Goal: Information Seeking & Learning: Learn about a topic

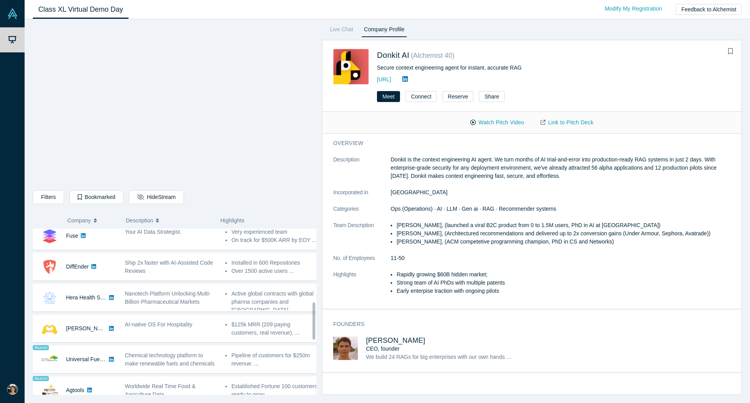
scroll to position [352, 0]
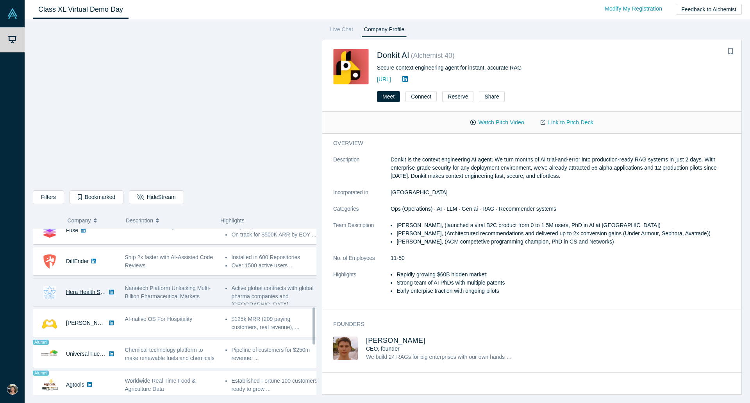
click at [81, 294] on link "Hera Health Solutions" at bounding box center [92, 292] width 53 height 6
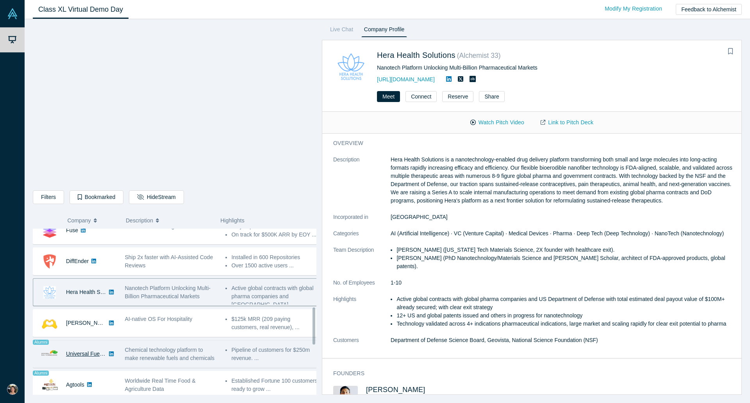
click at [88, 357] on link "Universal Fuel Technologies" at bounding box center [100, 354] width 68 height 6
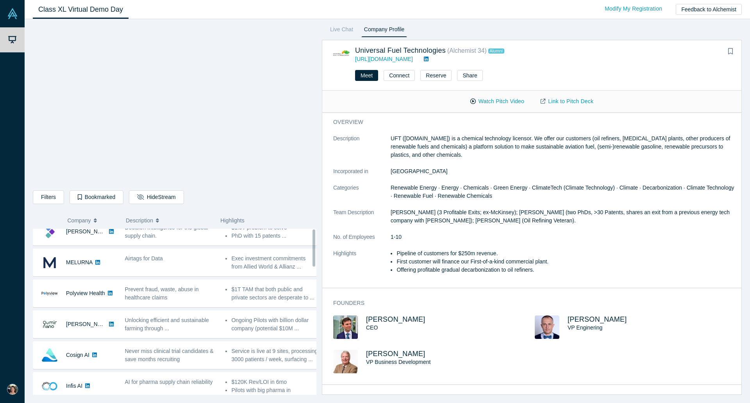
scroll to position [0, 0]
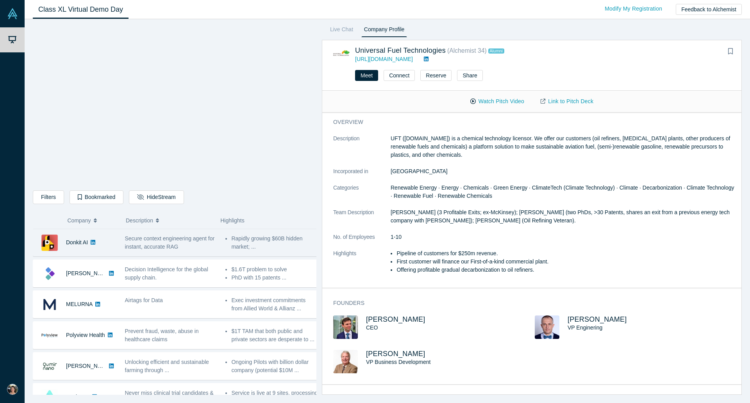
click at [209, 240] on div "Secure context engineering agent for instant, accurate RAG" at bounding box center [171, 242] width 93 height 16
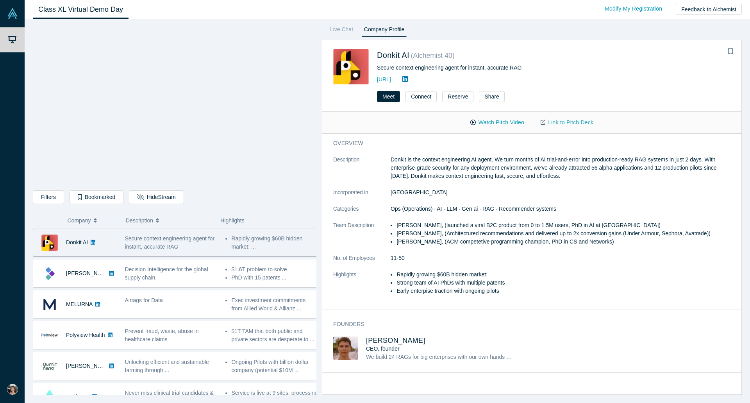
click at [571, 121] on link "Link to Pitch Deck" at bounding box center [567, 123] width 69 height 14
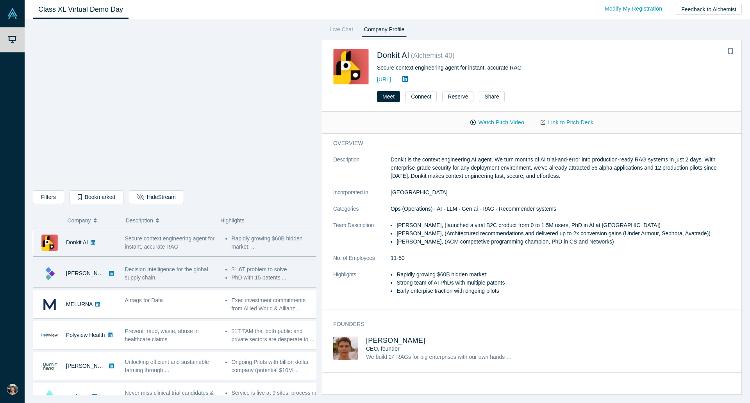
drag, startPoint x: 232, startPoint y: 283, endPoint x: 242, endPoint y: 276, distance: 11.6
click at [232, 283] on div "$1.6T problem to solve PhD with 15 patents ..." at bounding box center [272, 273] width 101 height 25
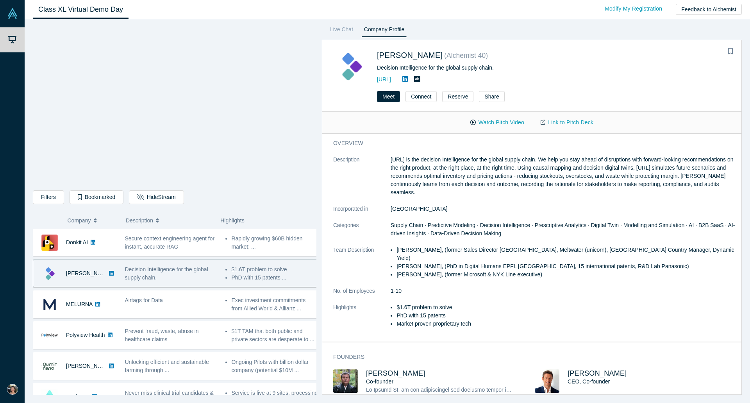
click at [579, 124] on link "Link to Pitch Deck" at bounding box center [567, 123] width 69 height 14
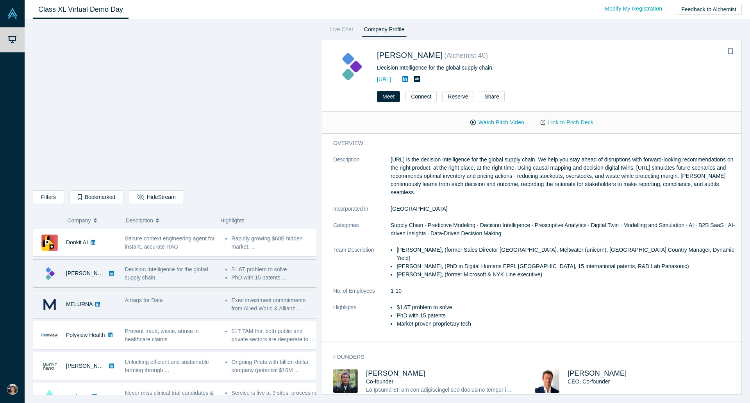
click at [217, 296] on div "Airtags for Data" at bounding box center [171, 304] width 101 height 25
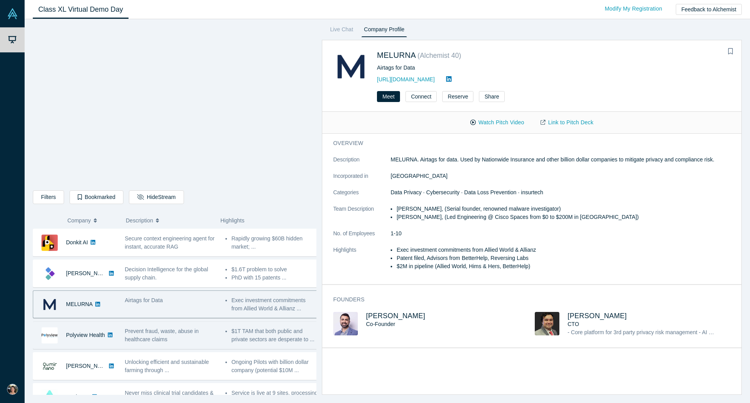
click at [158, 338] on span "Prevent fraud, waste, abuse in healthcare claims" at bounding box center [162, 335] width 74 height 14
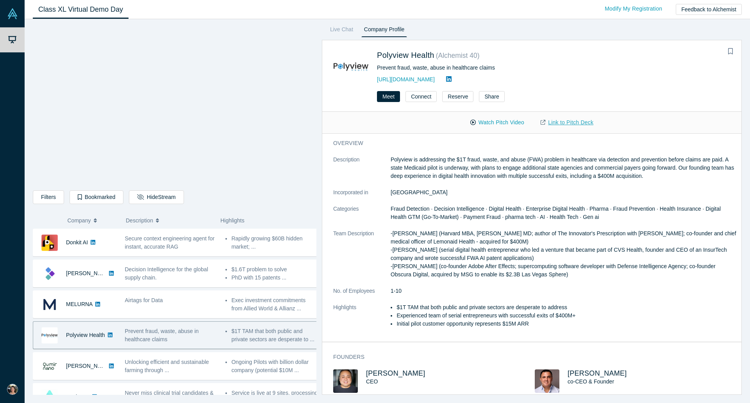
click at [576, 122] on link "Link to Pitch Deck" at bounding box center [567, 123] width 69 height 14
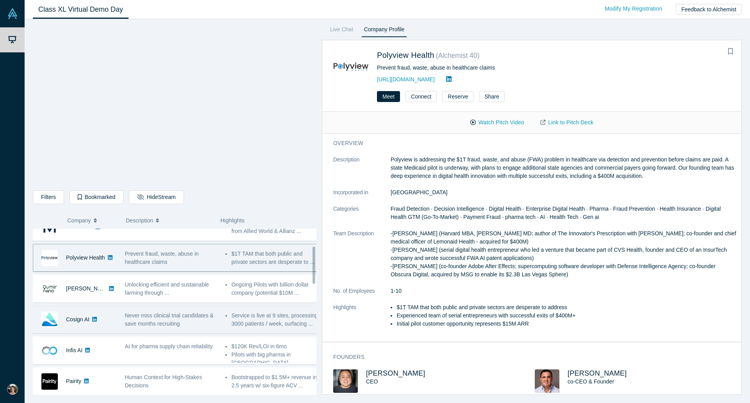
scroll to position [78, 0]
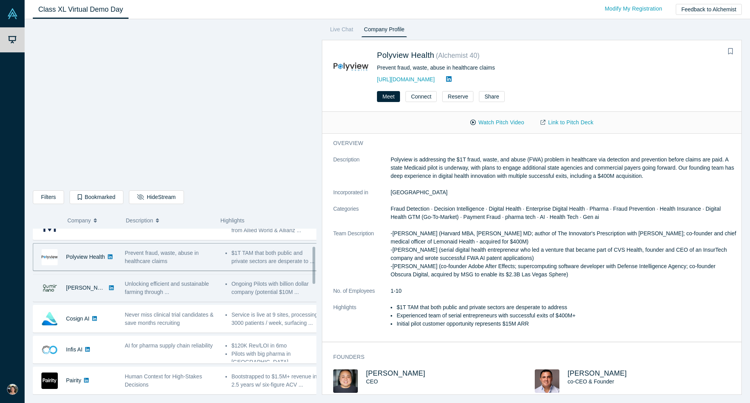
click at [137, 287] on span "Unlocking efficient and sustainable farming through ..." at bounding box center [167, 288] width 84 height 14
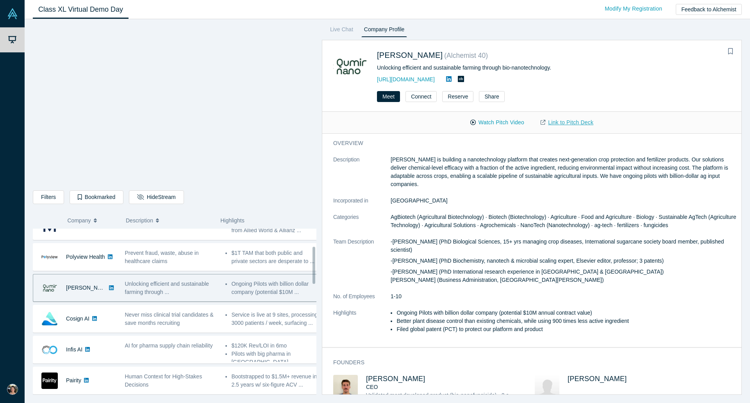
click at [564, 123] on link "Link to Pitch Deck" at bounding box center [567, 123] width 69 height 14
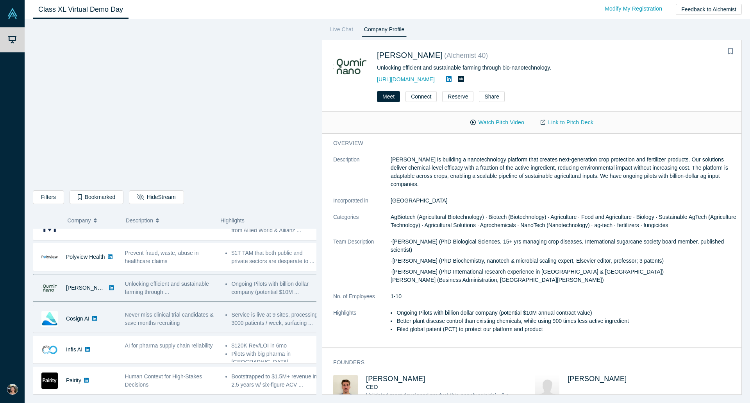
click at [167, 320] on span "Never miss clinical trial candidates & save months recruiting" at bounding box center [169, 318] width 89 height 14
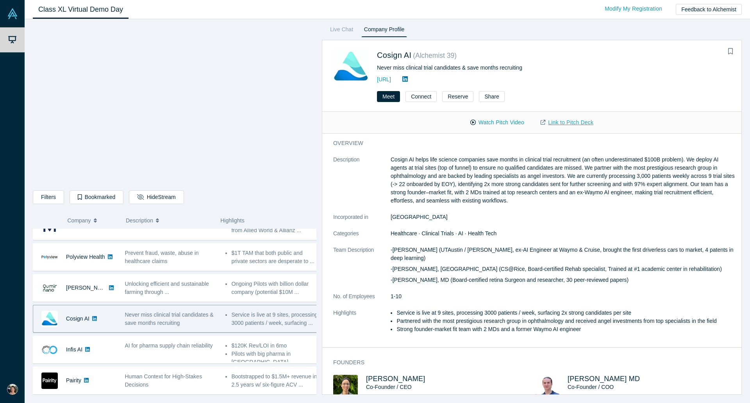
click at [560, 120] on link "Link to Pitch Deck" at bounding box center [567, 123] width 69 height 14
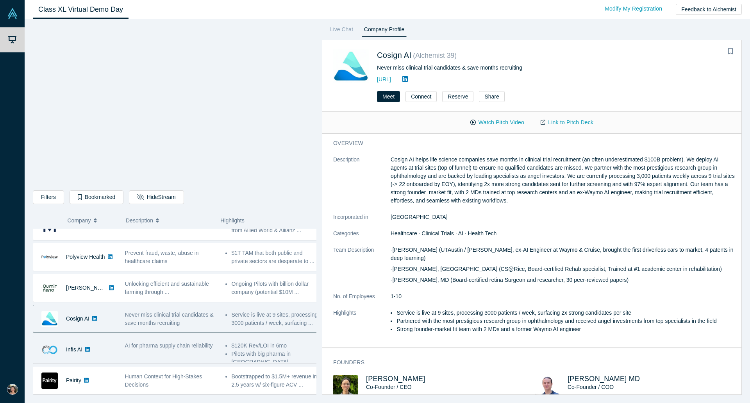
click at [185, 360] on div "AI for pharma supply chain reliability" at bounding box center [171, 349] width 101 height 25
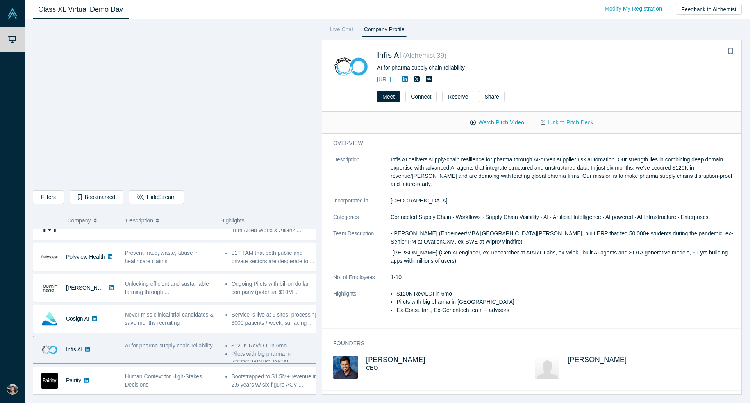
click at [561, 120] on link "Link to Pitch Deck" at bounding box center [567, 123] width 69 height 14
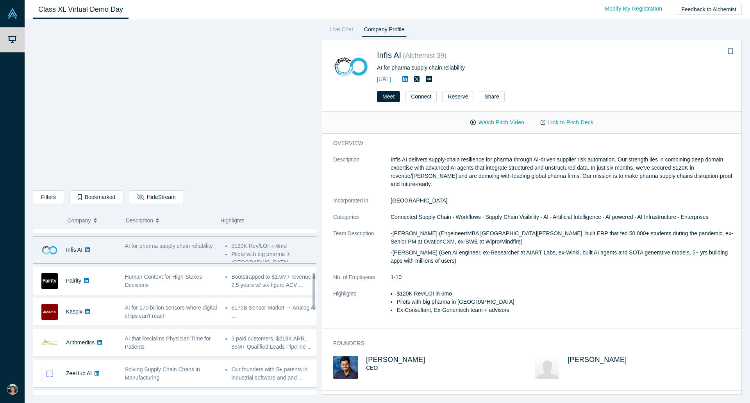
scroll to position [195, 0]
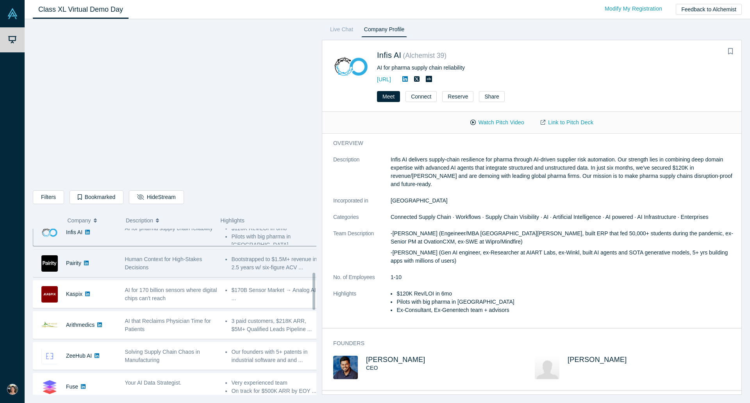
click at [275, 257] on li "Bootstrapped to $1.5M+ revenue in 2.5 years w/ six-figure ACV ..." at bounding box center [274, 263] width 86 height 16
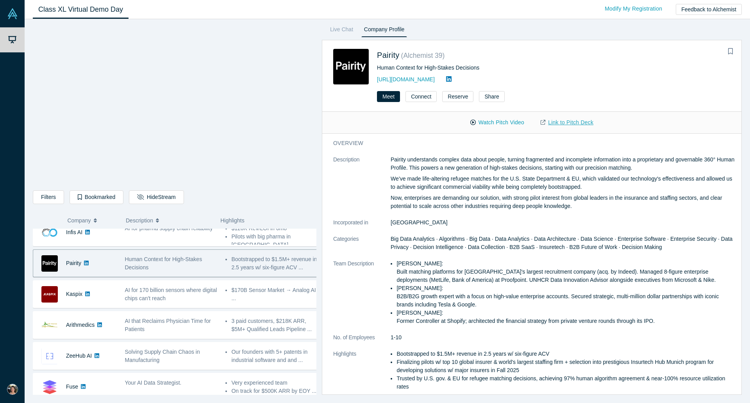
click at [570, 121] on link "Link to Pitch Deck" at bounding box center [567, 123] width 69 height 14
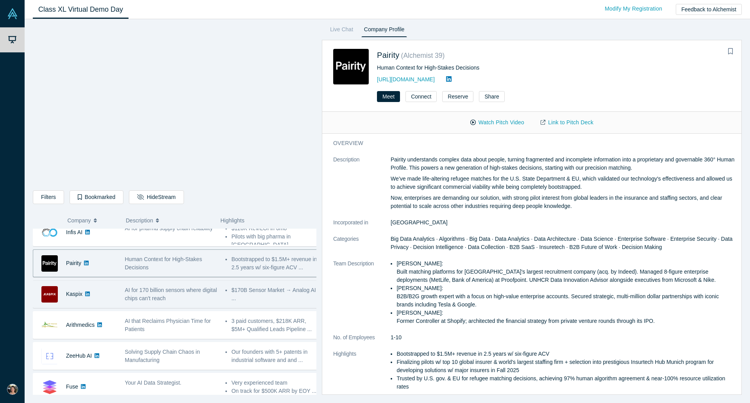
drag, startPoint x: 147, startPoint y: 297, endPoint x: 261, endPoint y: 287, distance: 115.4
click at [147, 297] on span "AI for 170 billion sensors where digital chips can't reach" at bounding box center [171, 294] width 92 height 14
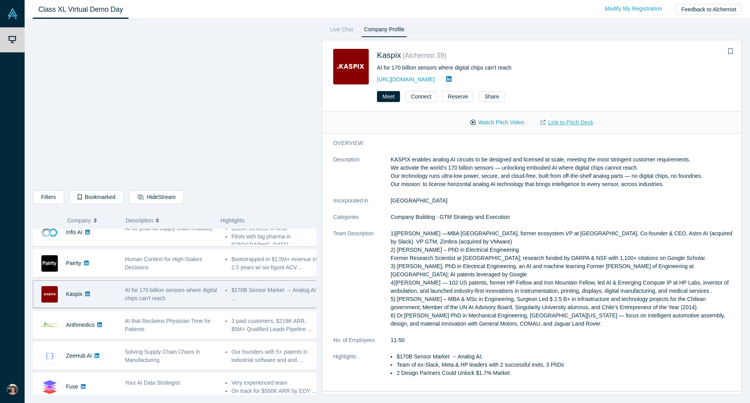
click at [566, 122] on link "Link to Pitch Deck" at bounding box center [567, 123] width 69 height 14
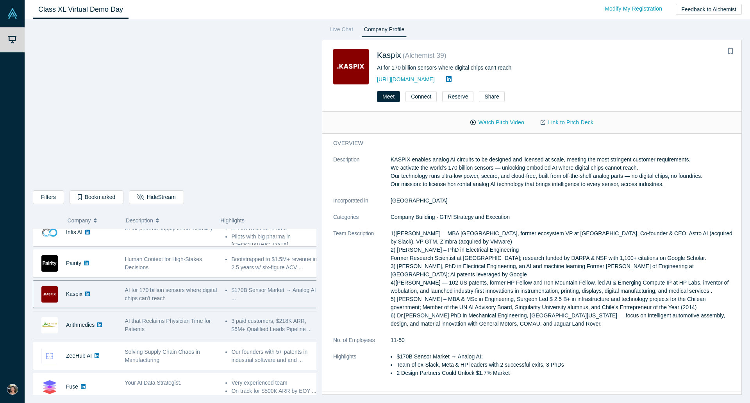
click at [187, 315] on div "AI that Reclaims Physician Time for Patients" at bounding box center [171, 325] width 101 height 25
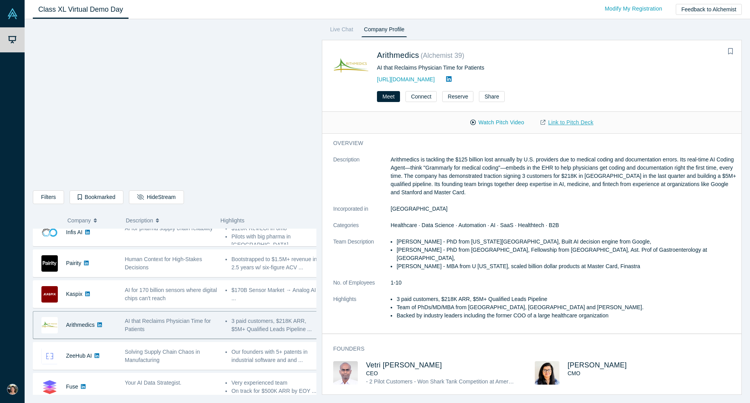
click at [553, 121] on link "Link to Pitch Deck" at bounding box center [567, 123] width 69 height 14
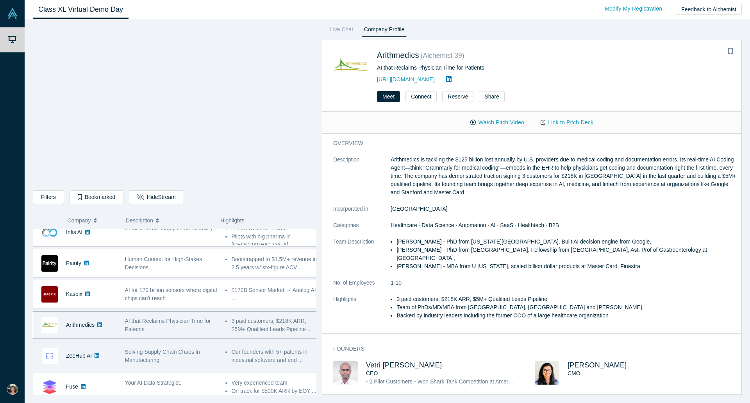
click at [146, 344] on div "Solving Supply Chain Chaos in Manufacturing" at bounding box center [171, 355] width 101 height 25
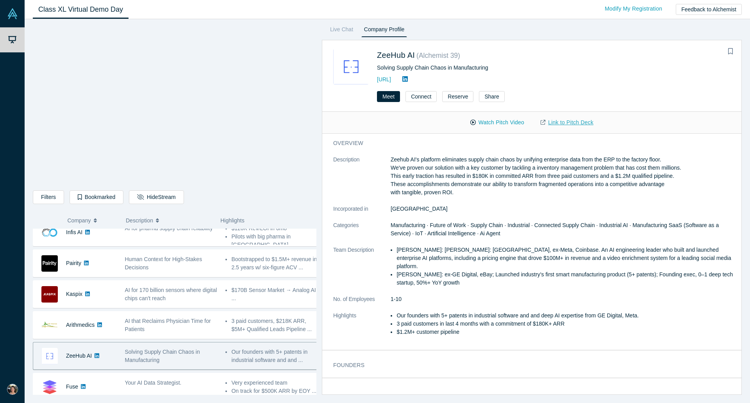
click at [572, 124] on link "Link to Pitch Deck" at bounding box center [567, 123] width 69 height 14
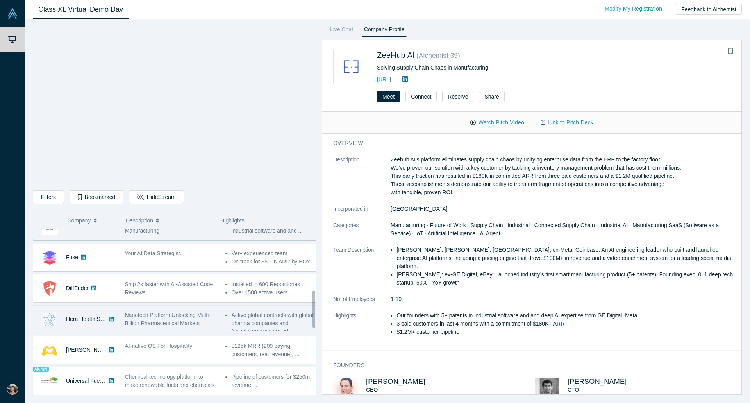
scroll to position [352, 0]
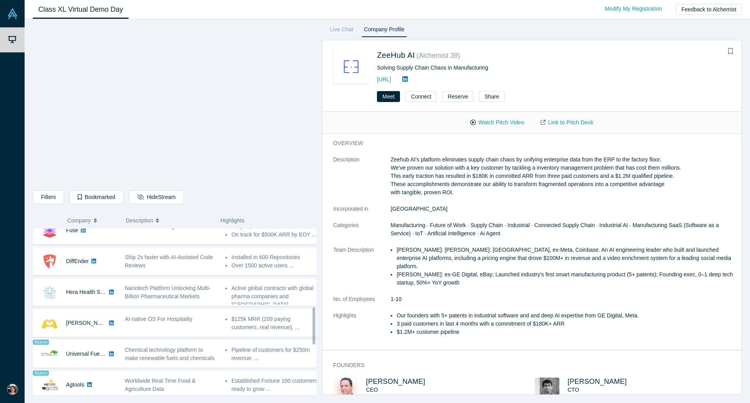
drag, startPoint x: 129, startPoint y: 240, endPoint x: 178, endPoint y: 228, distance: 49.9
click at [129, 240] on div "Your AI Data Strategist." at bounding box center [171, 230] width 101 height 25
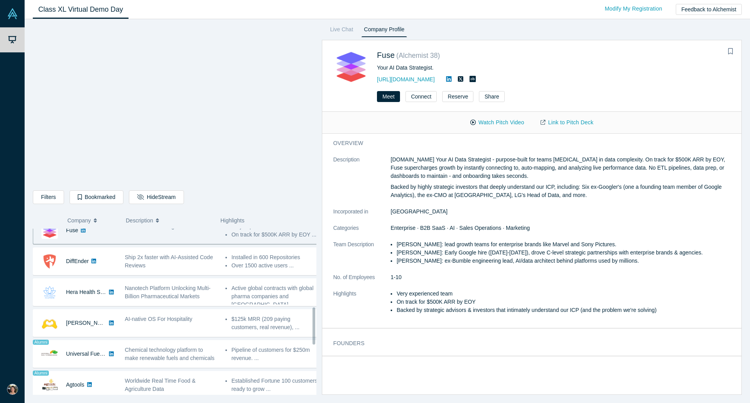
scroll to position [340, 0]
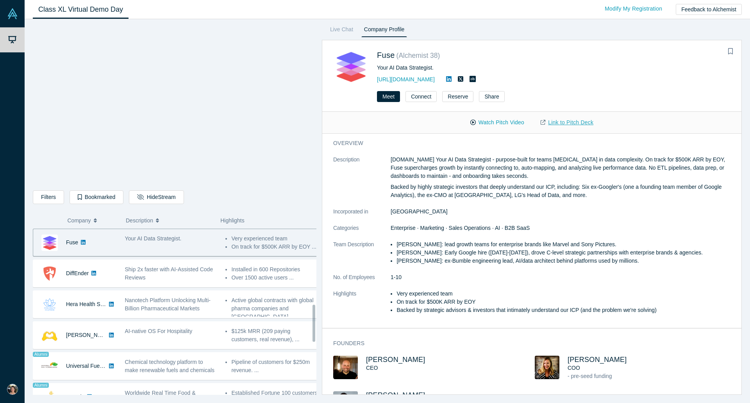
click at [569, 125] on link "Link to Pitch Deck" at bounding box center [567, 123] width 69 height 14
drag, startPoint x: 176, startPoint y: 276, endPoint x: 367, endPoint y: 240, distance: 194.8
click at [176, 276] on div "Ship 2x faster with AI-Assisted Code Reviews" at bounding box center [171, 273] width 93 height 16
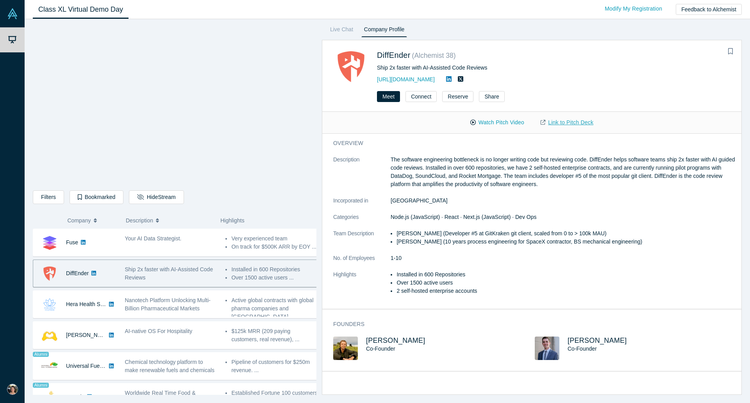
click at [565, 124] on link "Link to Pitch Deck" at bounding box center [567, 123] width 69 height 14
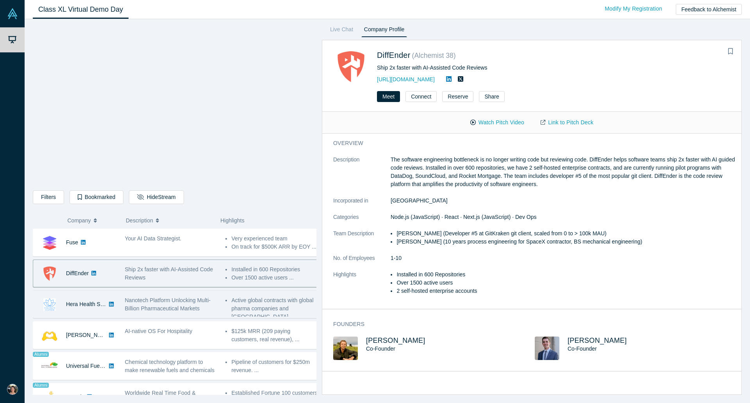
drag, startPoint x: 159, startPoint y: 312, endPoint x: 163, endPoint y: 311, distance: 4.1
click at [159, 311] on span "Nanotech Platform Unlocking Multi-Billion Pharmaceutical Markets" at bounding box center [168, 304] width 86 height 14
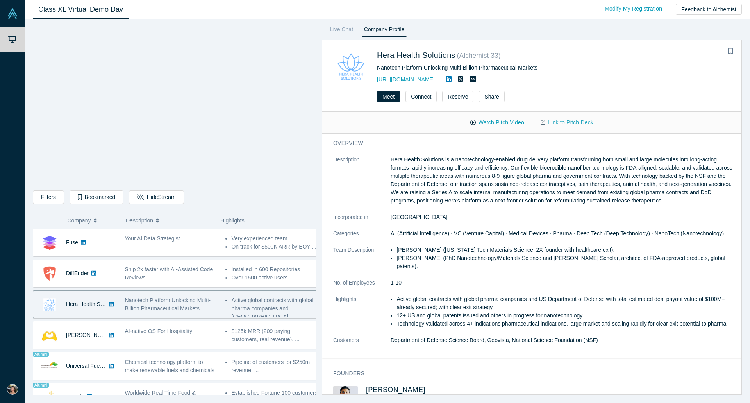
click at [567, 127] on link "Link to Pitch Deck" at bounding box center [567, 123] width 69 height 14
drag, startPoint x: 178, startPoint y: 333, endPoint x: 382, endPoint y: 197, distance: 245.7
click at [178, 333] on span "AI-native OS For Hospitality" at bounding box center [159, 331] width 68 height 6
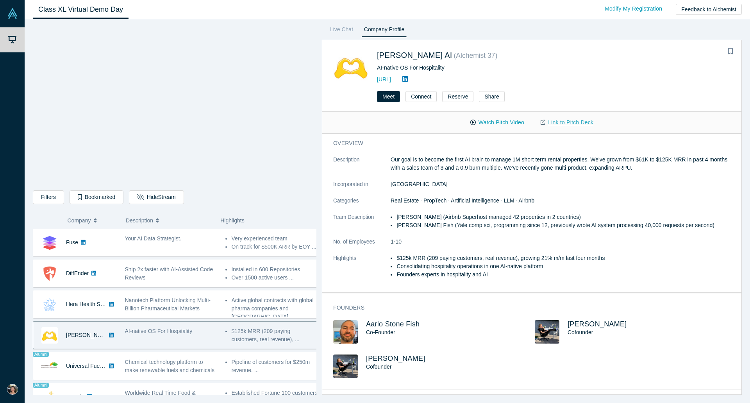
click at [569, 123] on link "Link to Pitch Deck" at bounding box center [567, 123] width 69 height 14
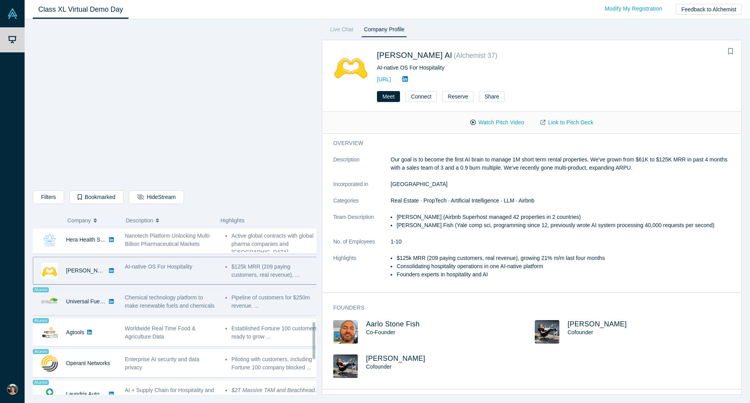
scroll to position [418, 0]
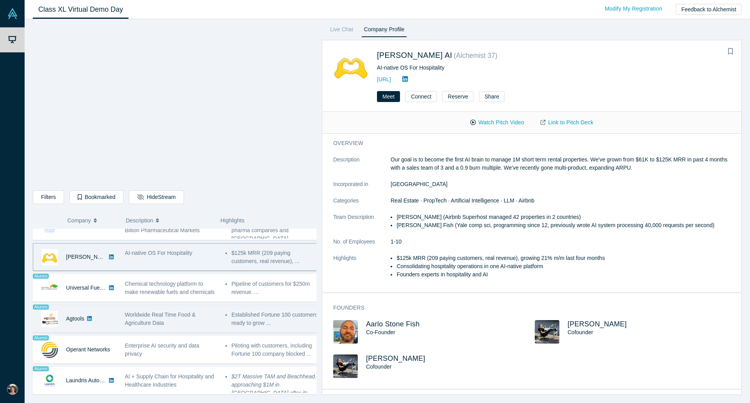
click at [144, 324] on span "Worldwide Real Time Food & Agriculture Data" at bounding box center [160, 318] width 71 height 14
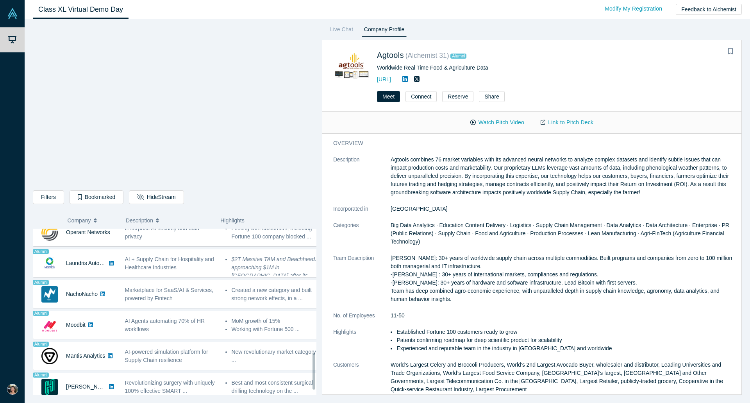
scroll to position [574, 0]
